Goal: Task Accomplishment & Management: Use online tool/utility

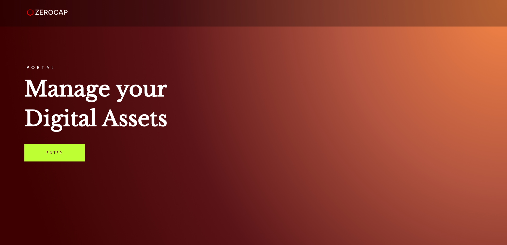
click at [60, 150] on link "Enter" at bounding box center [54, 153] width 61 height 18
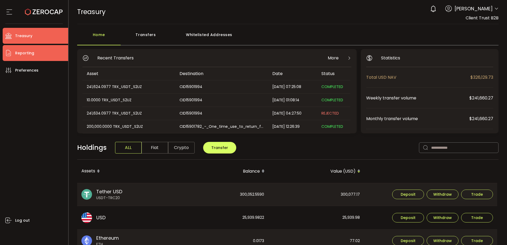
click at [44, 53] on li "Reporting" at bounding box center [36, 53] width 66 height 16
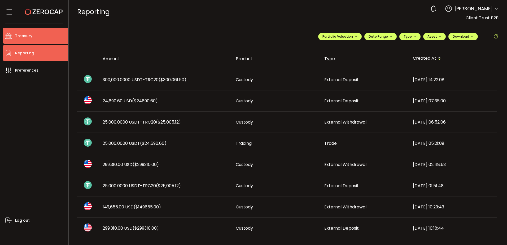
click at [46, 35] on li "Treasury" at bounding box center [36, 36] width 66 height 16
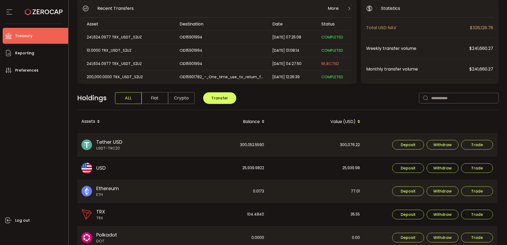
scroll to position [53, 0]
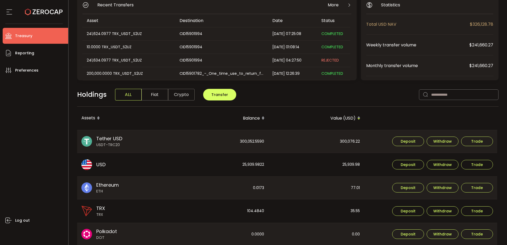
click at [250, 166] on div "25,939.9822" at bounding box center [220, 164] width 95 height 23
click at [251, 166] on div "25,939.9822" at bounding box center [220, 164] width 95 height 23
click at [337, 163] on div "25,939.98" at bounding box center [316, 164] width 95 height 23
click at [351, 163] on div "25,939.98" at bounding box center [316, 164] width 95 height 23
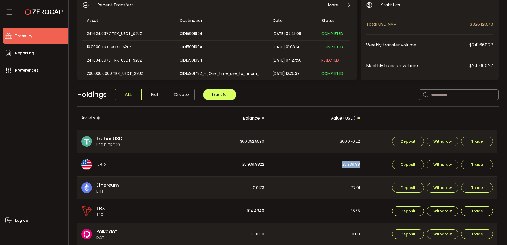
click at [351, 163] on div "25,939.98" at bounding box center [316, 164] width 95 height 23
click at [331, 155] on div "25,939.98" at bounding box center [316, 164] width 95 height 23
click at [328, 164] on div "25,939.98" at bounding box center [316, 164] width 95 height 23
click at [38, 54] on li "Reporting" at bounding box center [36, 53] width 66 height 16
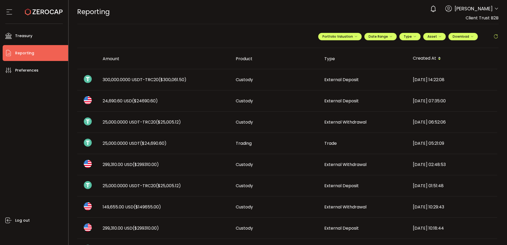
click at [332, 150] on td "Trade" at bounding box center [364, 143] width 89 height 21
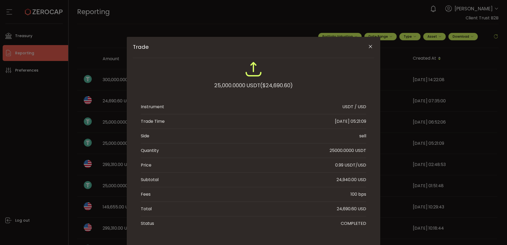
click at [344, 180] on div "24,940.00 USD" at bounding box center [352, 180] width 30 height 6
click at [341, 210] on div "24,690.60 USD" at bounding box center [351, 209] width 29 height 6
copy div "24,690.60"
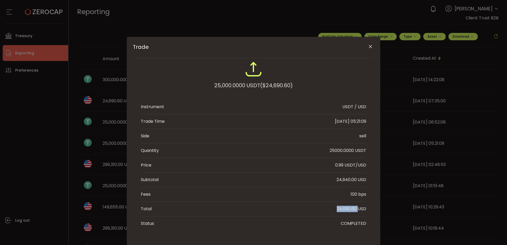
click at [369, 48] on icon "Close" at bounding box center [370, 46] width 5 height 5
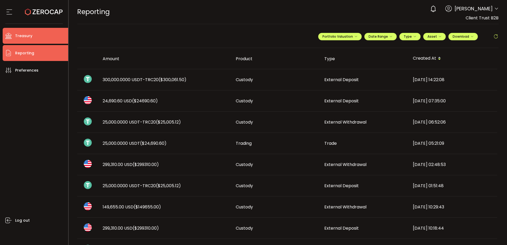
click at [27, 33] on span "Treasury" at bounding box center [23, 36] width 17 height 8
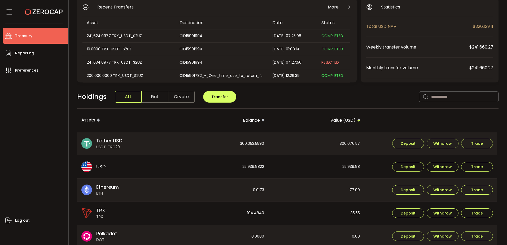
scroll to position [53, 0]
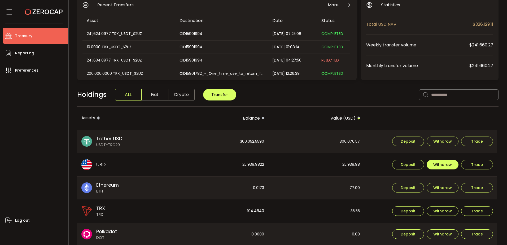
click at [450, 165] on span "Withdraw" at bounding box center [442, 165] width 19 height 4
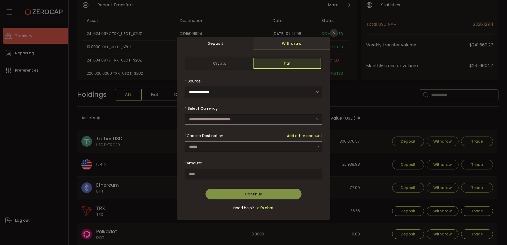
click at [237, 113] on div "Select Currency US Dollar (USD)" at bounding box center [253, 113] width 137 height 21
click at [236, 121] on input "dialog" at bounding box center [253, 119] width 137 height 11
click at [226, 132] on li "US Dollar (USD)" at bounding box center [254, 133] width 139 height 9
type input "**********"
click at [222, 143] on div "dialog" at bounding box center [253, 137] width 137 height 13
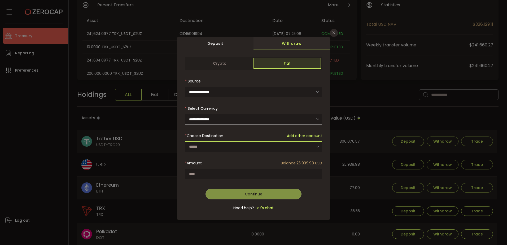
click at [222, 143] on input "dialog" at bounding box center [253, 146] width 137 height 11
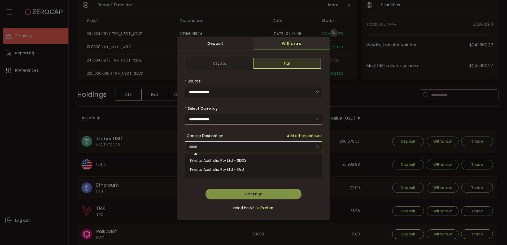
click at [221, 155] on ul "Finalto Australia Pty Ltd - SD03 Finalto Australia Pty Ltd - 1180" at bounding box center [254, 164] width 139 height 21
click at [223, 157] on li "Finalto Australia Pty Ltd - SD03" at bounding box center [254, 160] width 139 height 9
type input "**********"
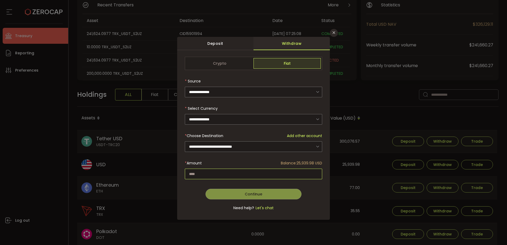
click at [228, 172] on input "dialog" at bounding box center [253, 174] width 137 height 11
paste input "********"
type input "********"
click at [245, 193] on button "Continue" at bounding box center [254, 194] width 96 height 11
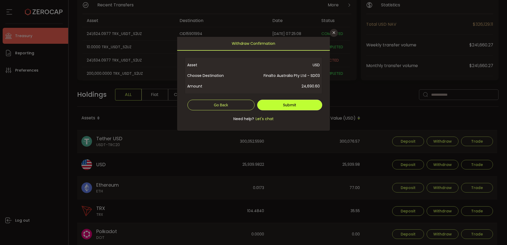
click at [302, 100] on button "Submit" at bounding box center [289, 105] width 65 height 11
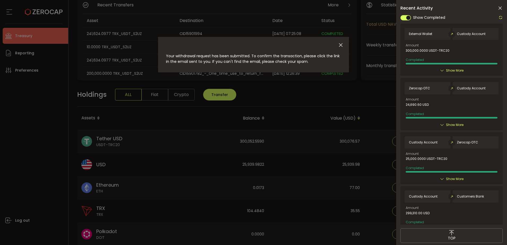
click at [499, 9] on icon at bounding box center [500, 8] width 5 height 5
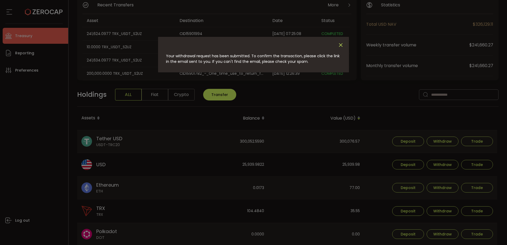
click at [340, 44] on icon "Close" at bounding box center [341, 45] width 6 height 6
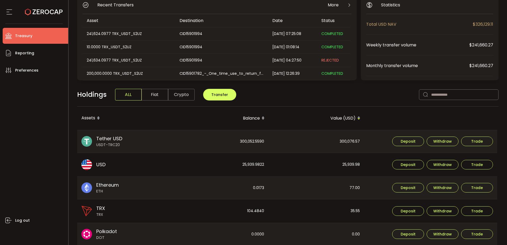
click at [346, 86] on div "**********" at bounding box center [288, 189] width 422 height 387
click at [479, 142] on span "Trade" at bounding box center [477, 142] width 12 height 4
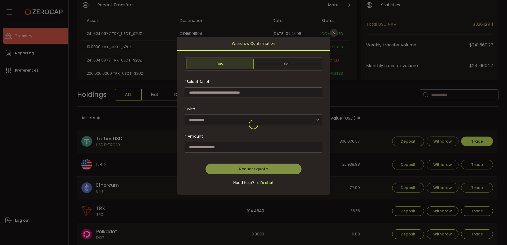
type input "**********"
type input "***"
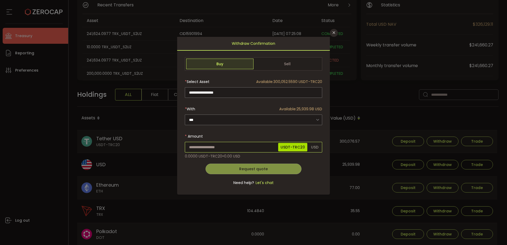
click at [219, 150] on input "dialog" at bounding box center [253, 147] width 137 height 11
click at [333, 33] on icon "Close" at bounding box center [334, 33] width 4 height 4
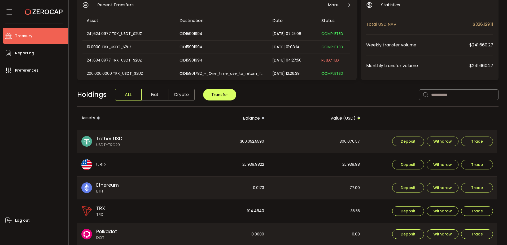
click at [408, 109] on th at bounding box center [431, 118] width 133 height 23
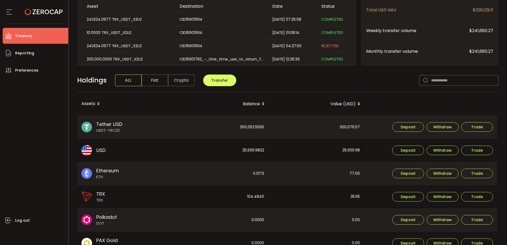
scroll to position [80, 0]
